Goal: Task Accomplishment & Management: Manage account settings

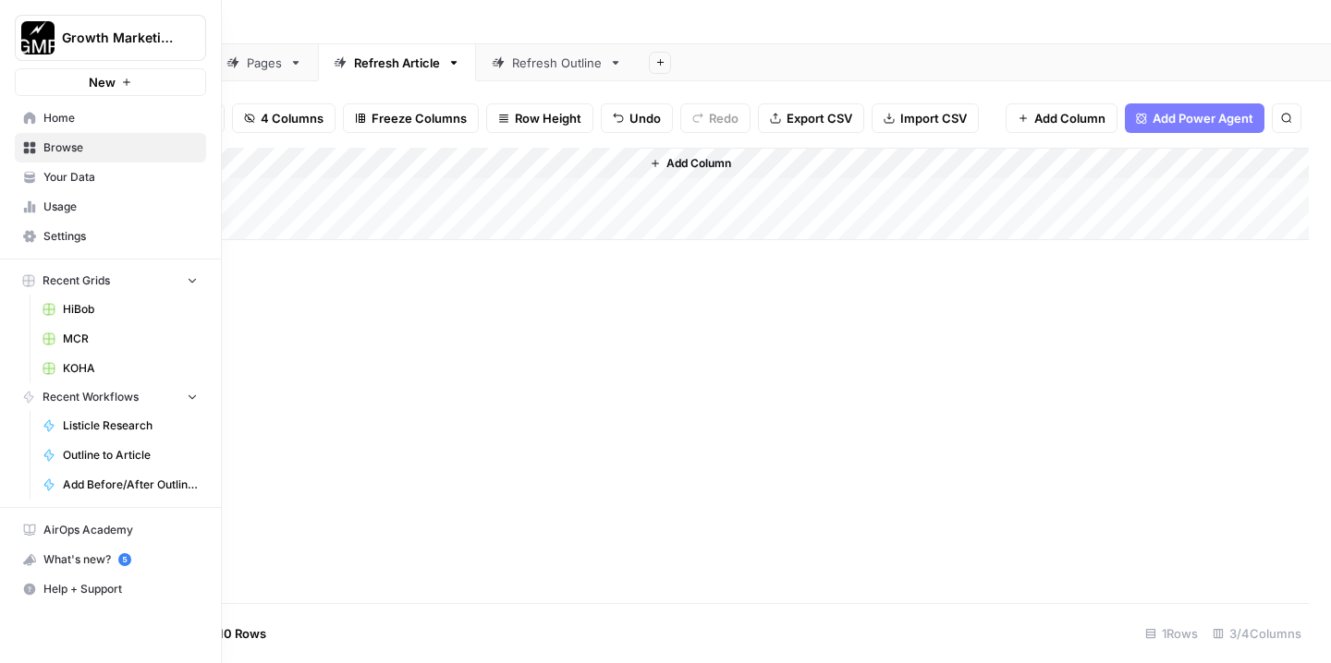
click at [72, 31] on span "Growth Marketing Pro" at bounding box center [118, 38] width 112 height 18
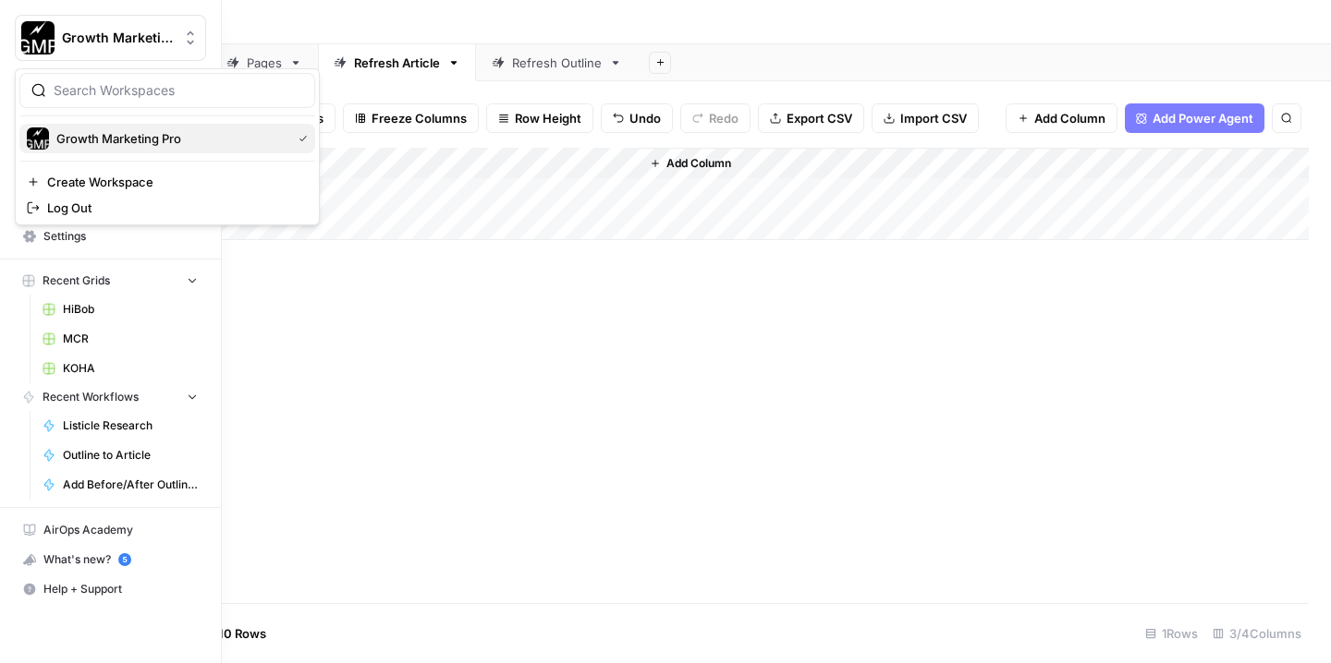
click at [128, 129] on span "Growth Marketing Pro" at bounding box center [169, 138] width 227 height 18
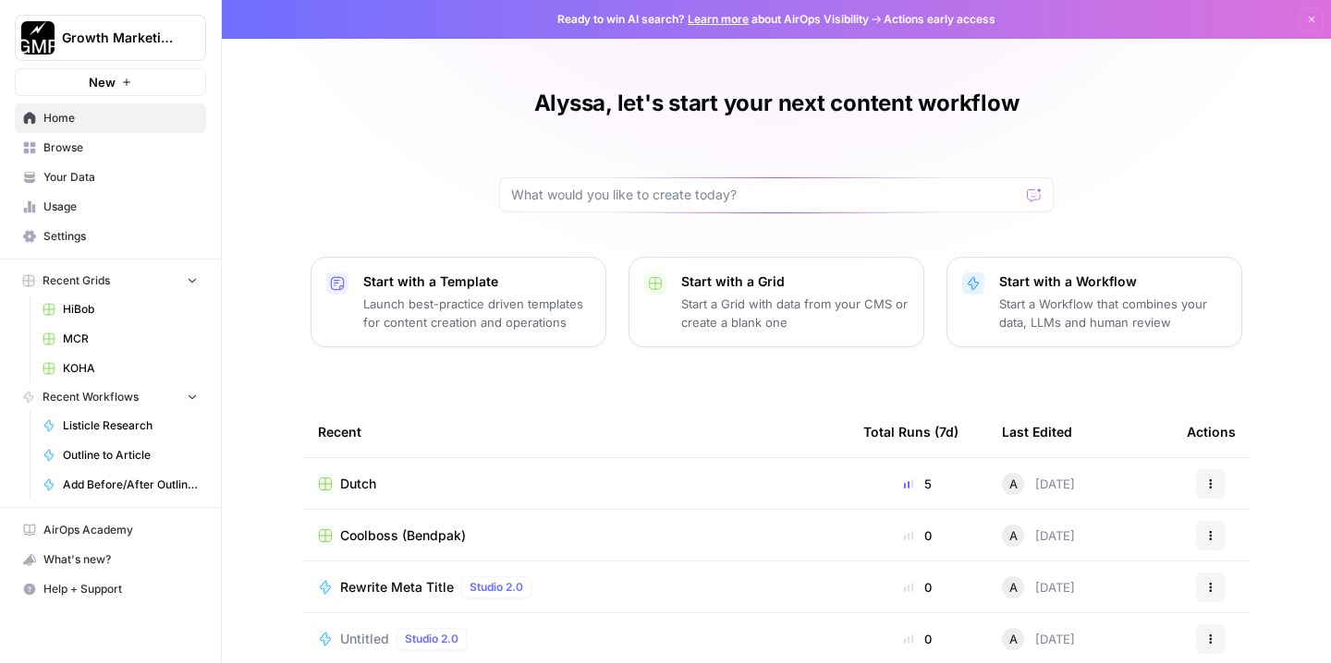
scroll to position [11, 0]
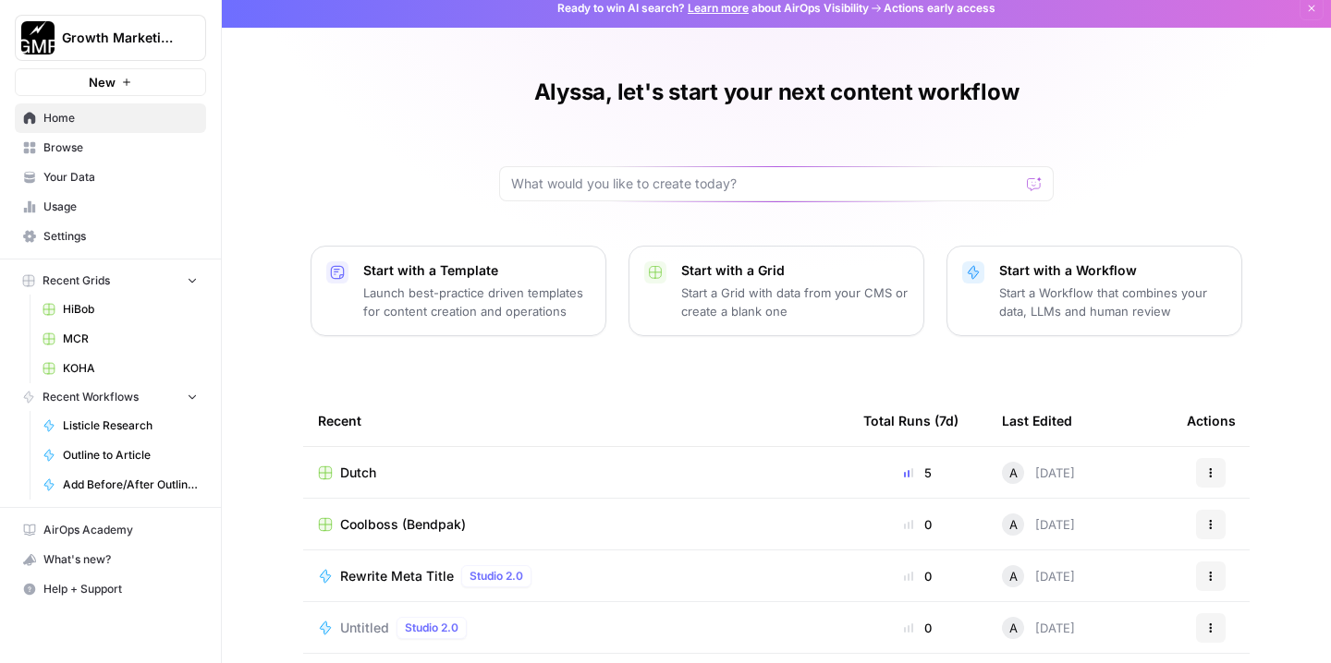
click at [84, 238] on span "Settings" at bounding box center [120, 236] width 154 height 17
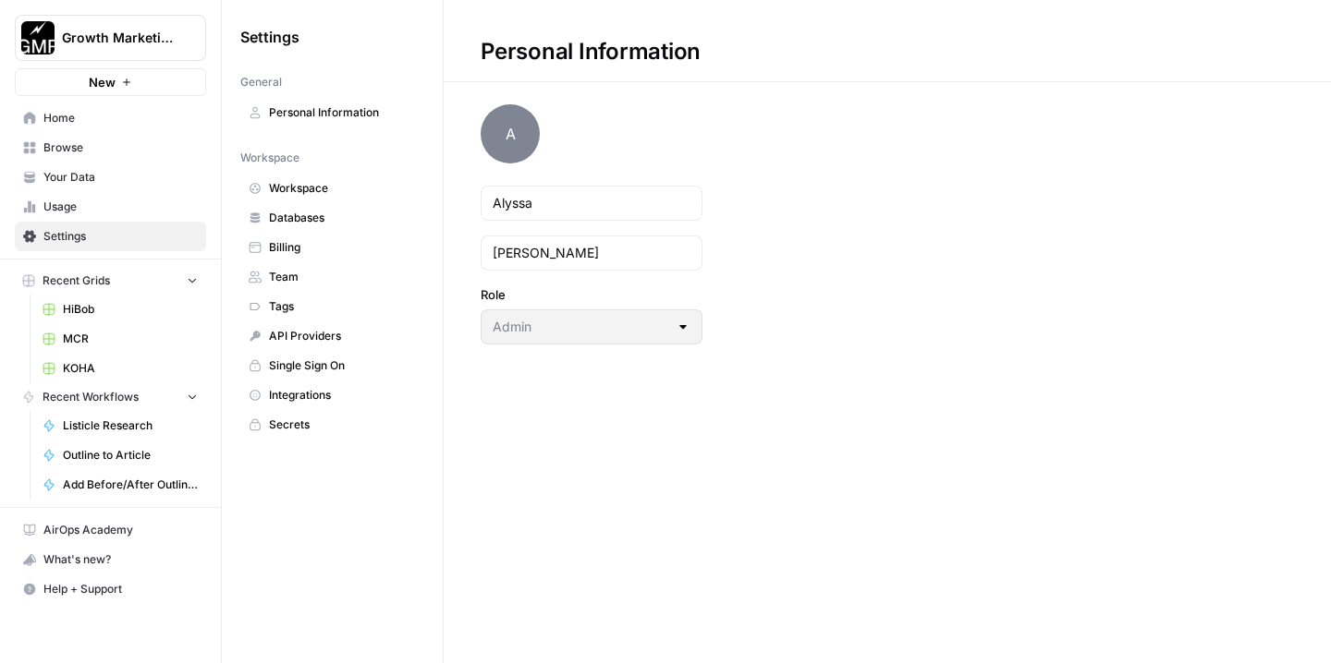
click at [307, 192] on span "Workspace" at bounding box center [342, 188] width 147 height 17
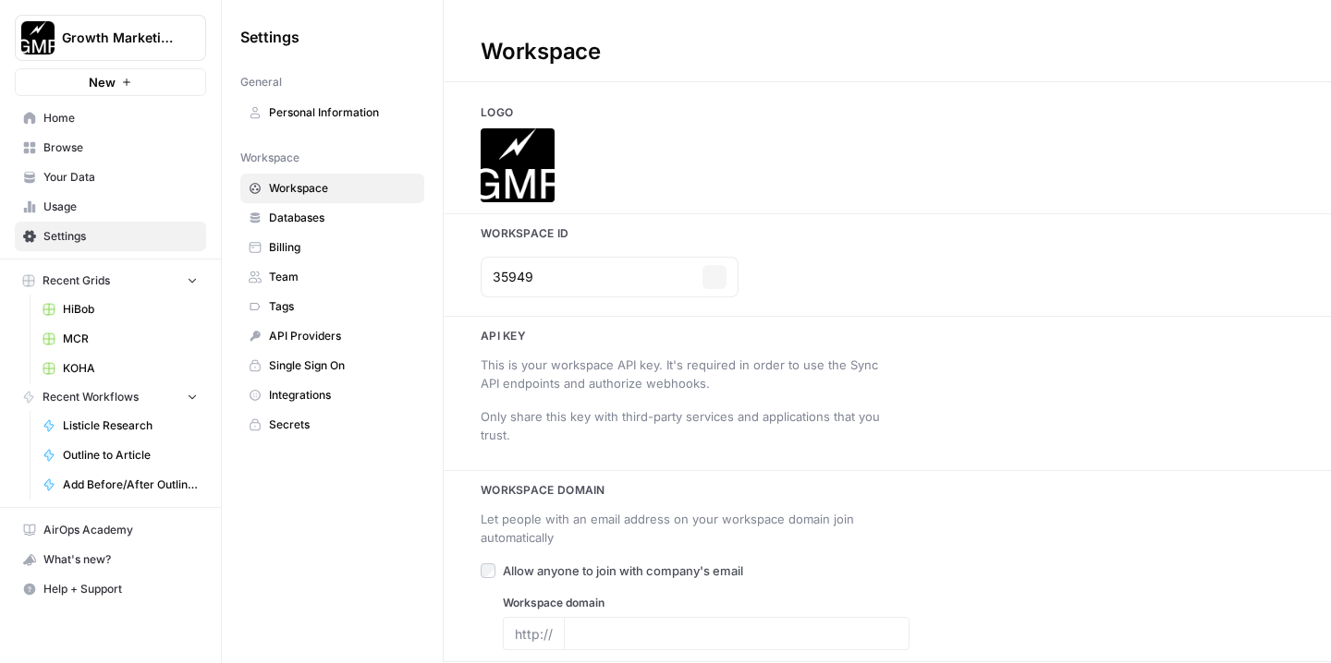
type input "[DOMAIN_NAME]"
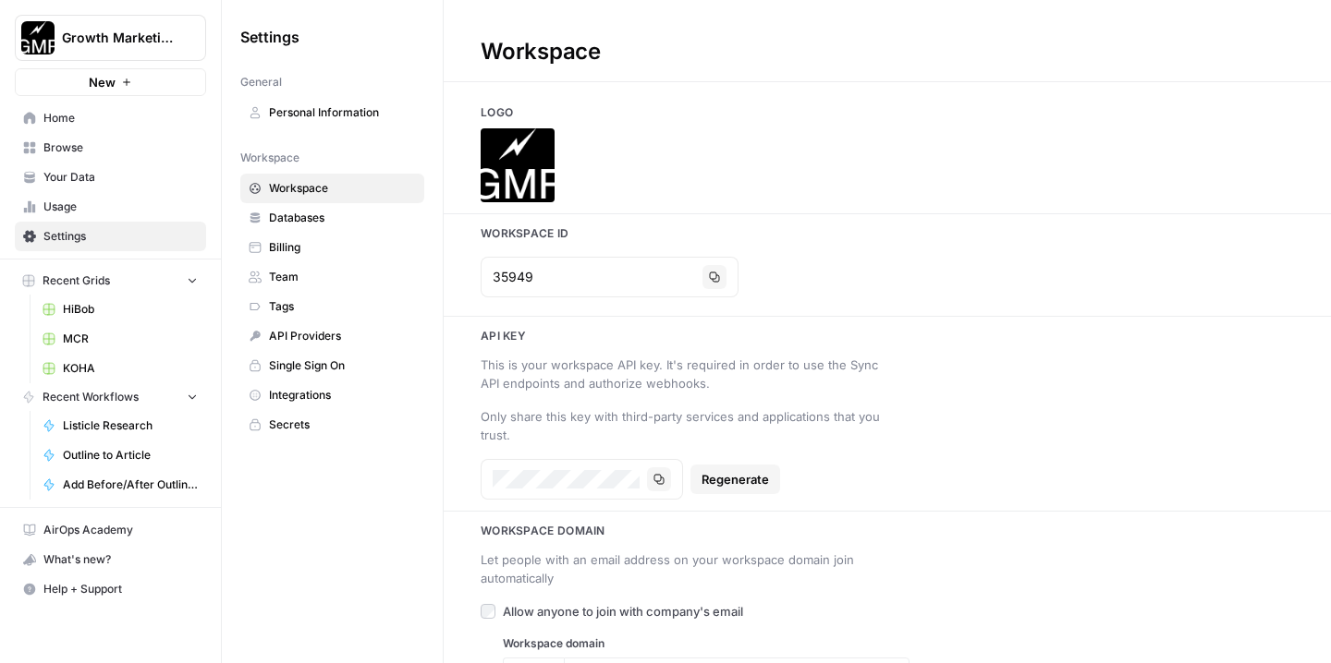
scroll to position [40, 0]
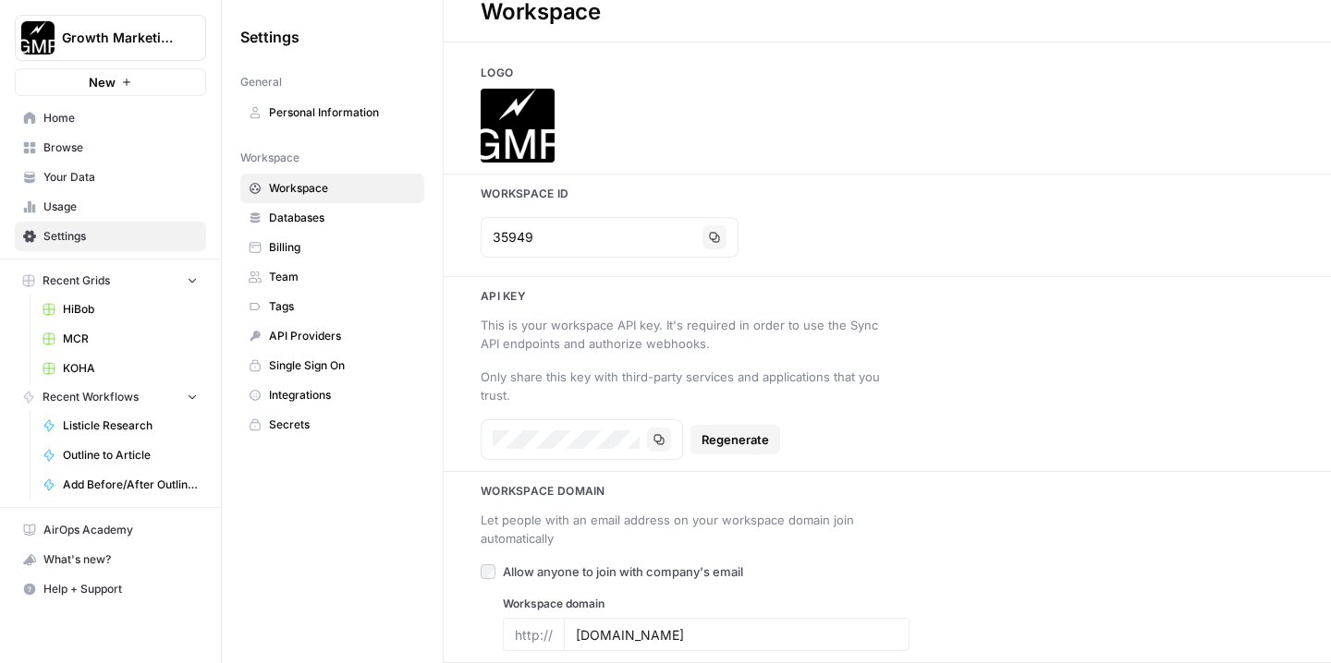
click at [347, 106] on span "Personal Information" at bounding box center [342, 112] width 147 height 17
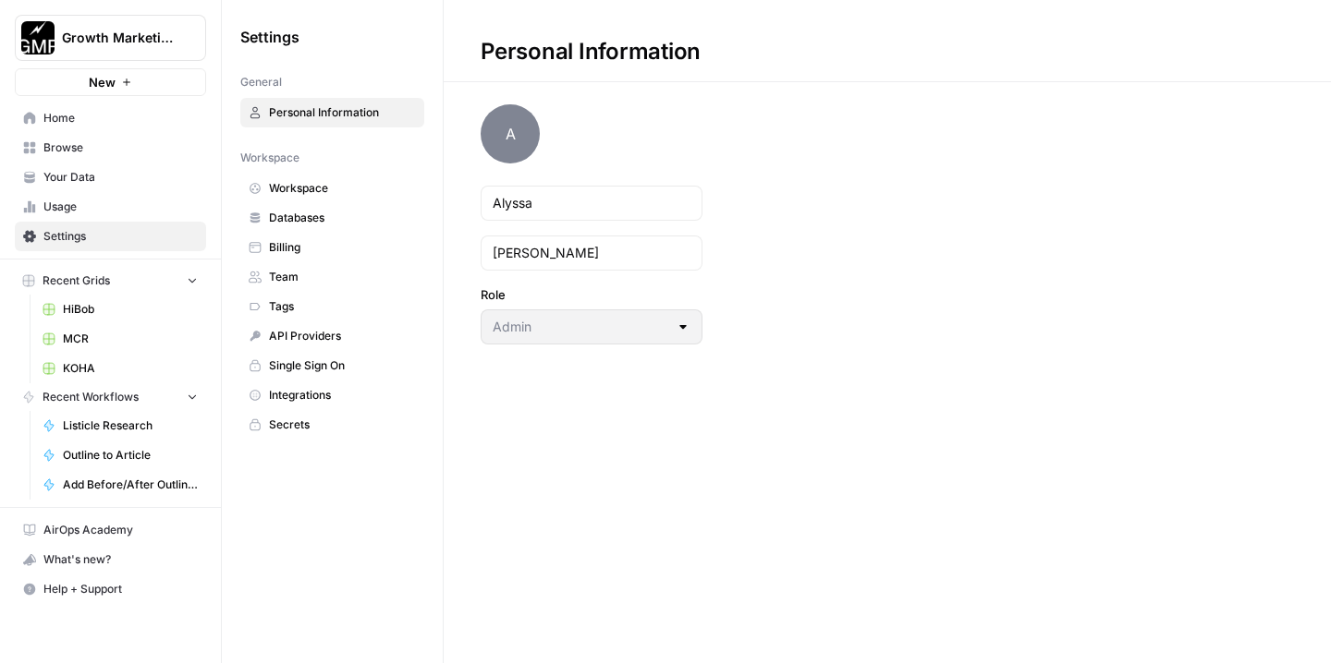
click at [323, 190] on span "Workspace" at bounding box center [342, 188] width 147 height 17
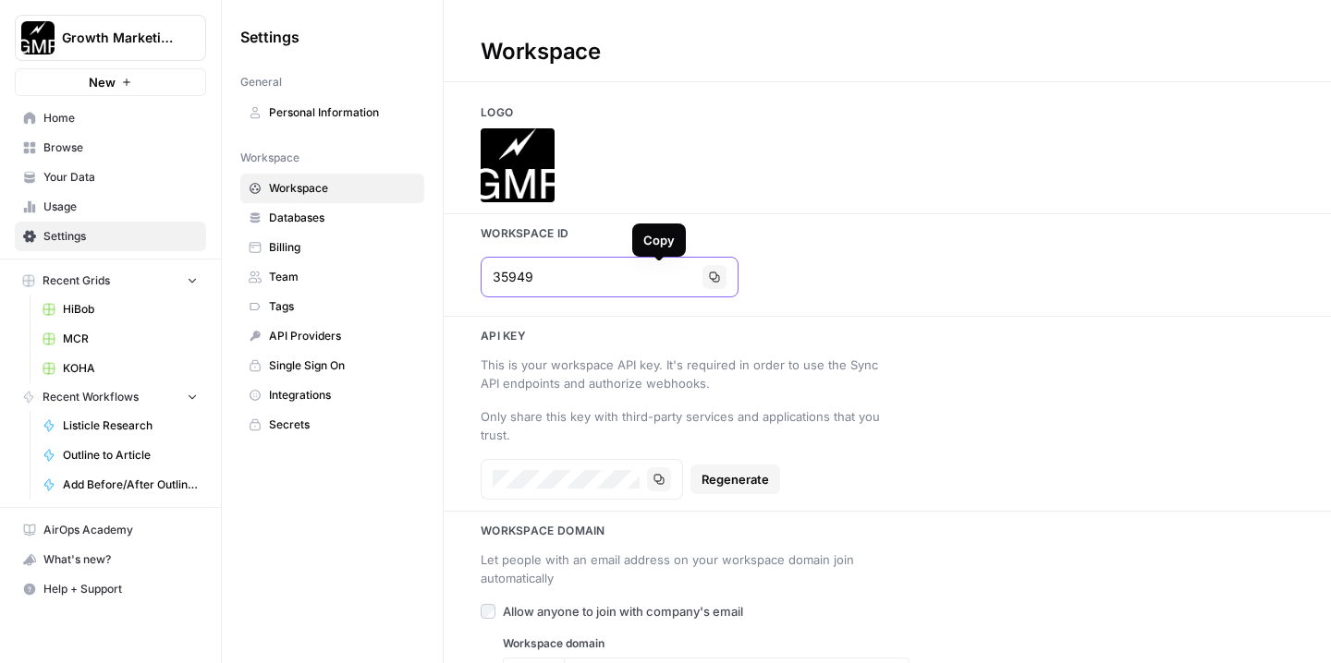
click at [709, 276] on icon "button" at bounding box center [714, 277] width 11 height 11
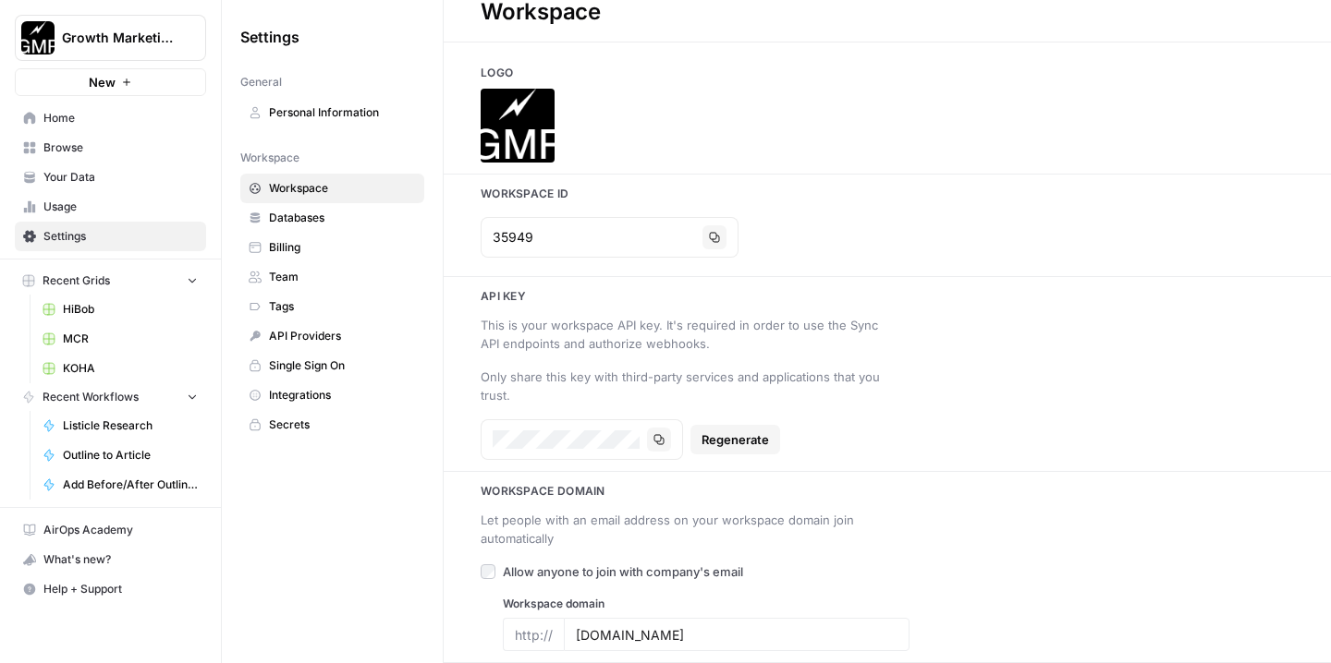
click at [326, 275] on span "Team" at bounding box center [342, 277] width 147 height 17
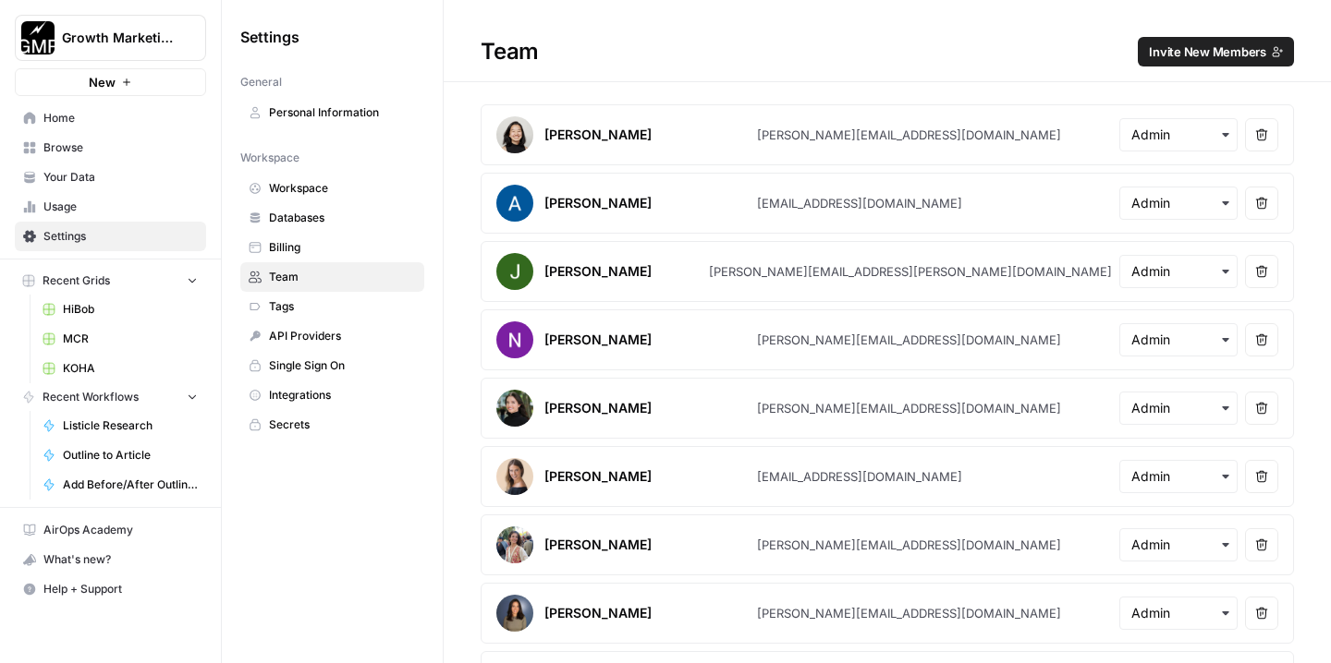
click at [1238, 48] on span "Invite New Members" at bounding box center [1207, 52] width 117 height 18
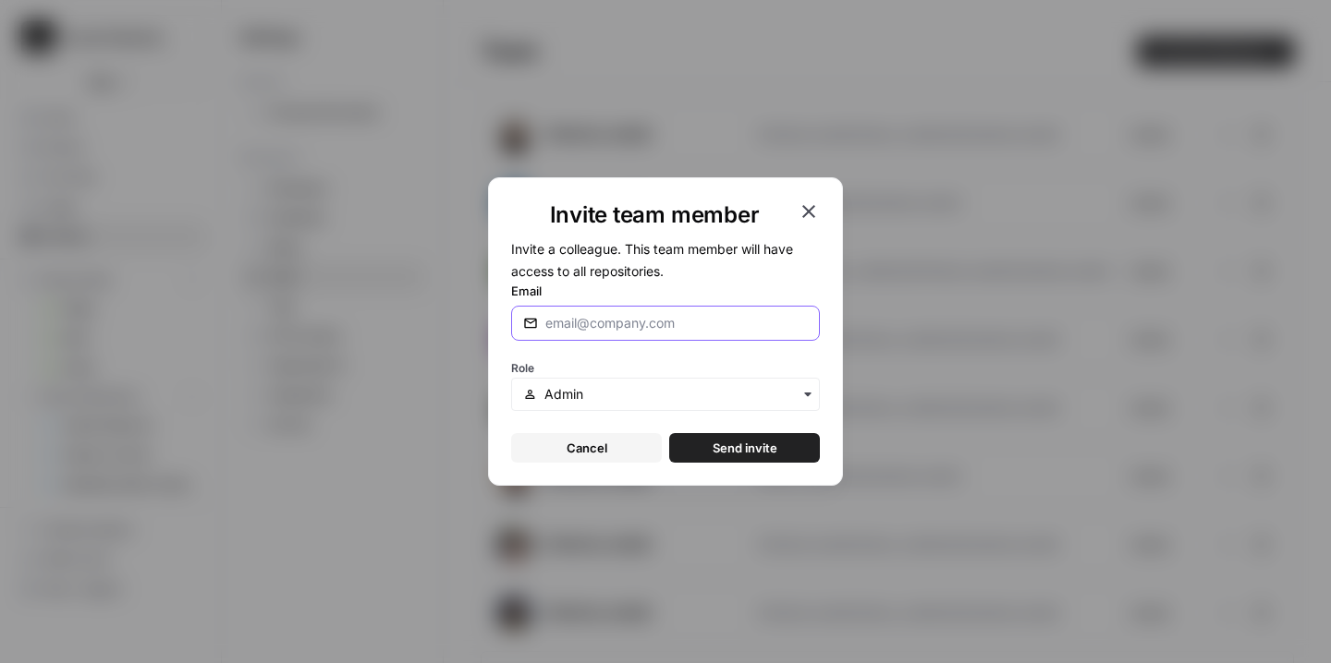
click at [636, 327] on input "Email" at bounding box center [676, 323] width 262 height 18
type input "[PERSON_NAME][EMAIL_ADDRESS][DOMAIN_NAME]"
click at [745, 454] on span "Send invite" at bounding box center [744, 448] width 65 height 18
